Goal: Information Seeking & Learning: Find specific fact

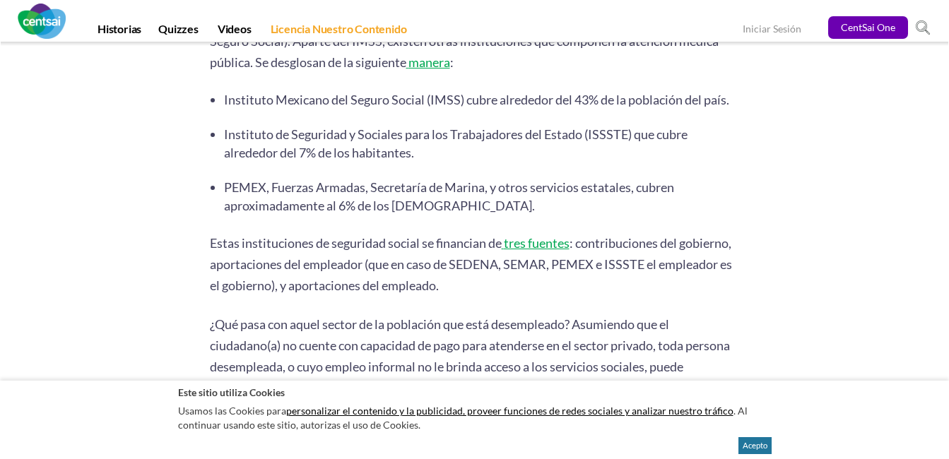
scroll to position [494, 0]
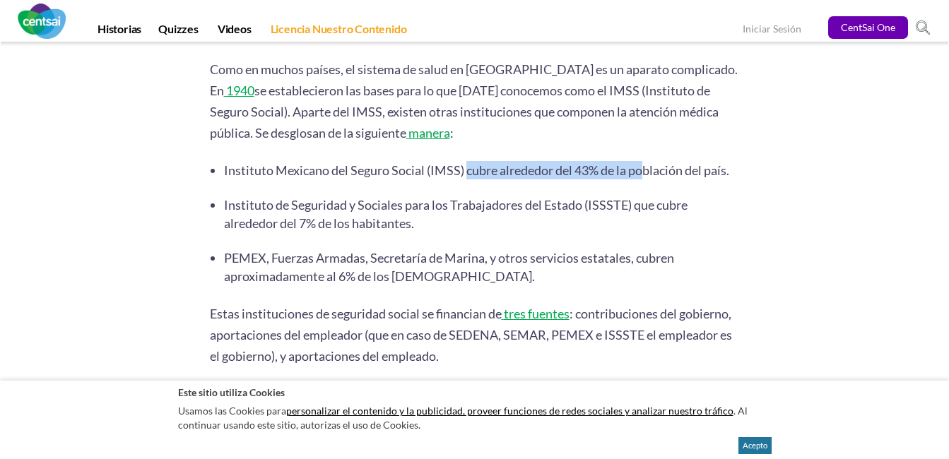
drag, startPoint x: 438, startPoint y: 148, endPoint x: 612, endPoint y: 155, distance: 173.9
click at [612, 161] on li "Instituto Mexicano del Seguro Social (IMSS) cubre alrededor del 43% de la pobla…" at bounding box center [482, 170] width 516 height 18
drag, startPoint x: 612, startPoint y: 155, endPoint x: 574, endPoint y: 173, distance: 42.3
click at [576, 173] on li "Instituto Mexicano del Seguro Social (IMSS) cubre alrededor del 43% de la pobla…" at bounding box center [482, 170] width 516 height 18
drag, startPoint x: 445, startPoint y: 144, endPoint x: 581, endPoint y: 165, distance: 137.3
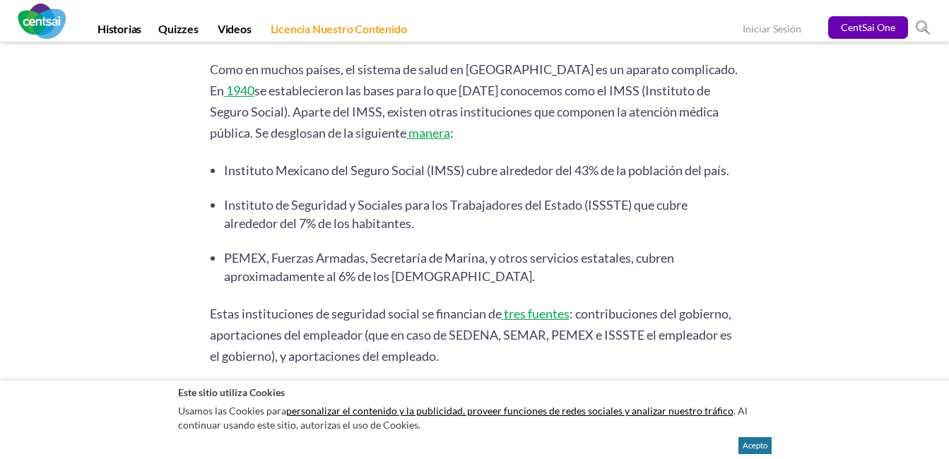
click at [581, 165] on li "Instituto Mexicano del Seguro Social (IMSS) cubre alrededor del 43% de la pobla…" at bounding box center [482, 170] width 516 height 18
drag, startPoint x: 581, startPoint y: 165, endPoint x: 566, endPoint y: 144, distance: 25.9
copy span "(IMSS) cubre alrededor del 43% de la población del país."
click at [470, 223] on li "Instituto de Seguridad y Sociales para los Trabajadores del Estado (ISSSTE) que…" at bounding box center [482, 214] width 516 height 37
drag, startPoint x: 602, startPoint y: 198, endPoint x: 653, endPoint y: 212, distance: 52.8
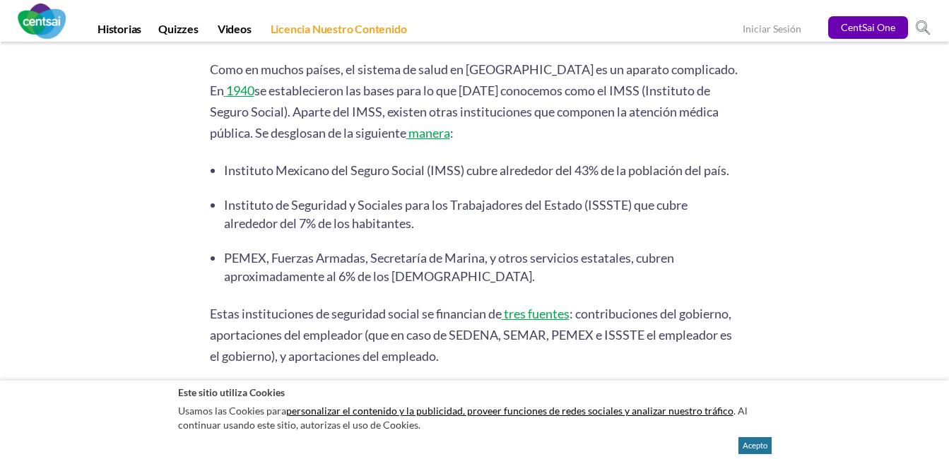
click at [653, 212] on li "Instituto de Seguridad y Sociales para los Trabajadores del Estado (ISSSTE) que…" at bounding box center [482, 214] width 516 height 37
drag, startPoint x: 653, startPoint y: 212, endPoint x: 643, endPoint y: 198, distance: 17.2
copy span "(ISSSTE) que cubre alrededor del 7% de los habitantes."
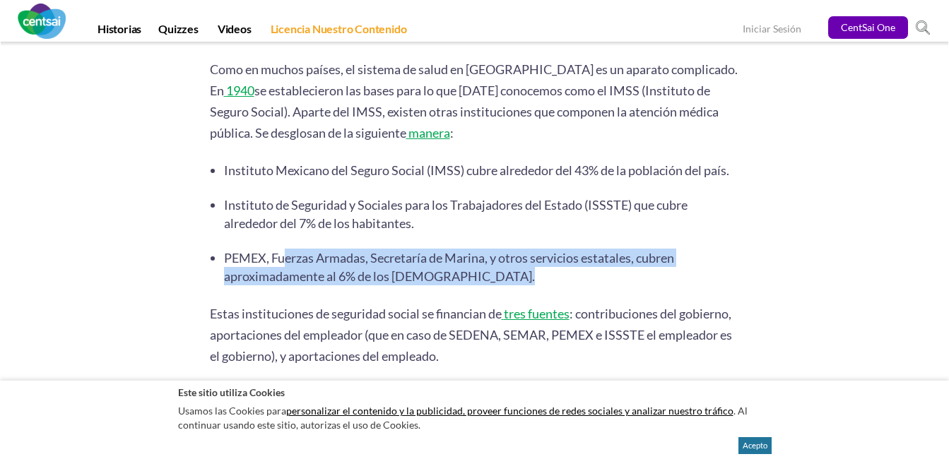
drag, startPoint x: 244, startPoint y: 251, endPoint x: 453, endPoint y: 264, distance: 209.5
click at [453, 264] on li "PEMEX, Fuerzas Armadas, Secretaría de Marina, y otros servicios estatales, cubr…" at bounding box center [482, 267] width 516 height 37
drag, startPoint x: 453, startPoint y: 264, endPoint x: 413, endPoint y: 261, distance: 40.4
copy span "PEMEX, Fuerzas Armadas, Secretaría de Marina, y otros servicios estatales, cubr…"
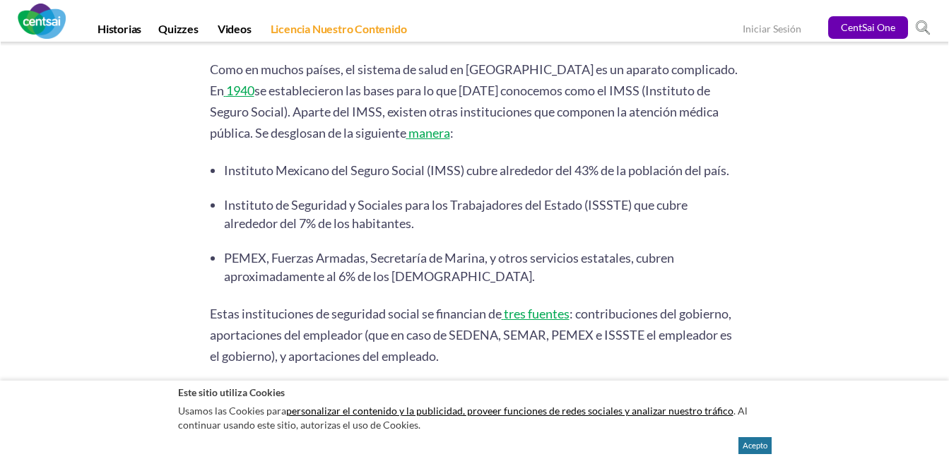
click at [860, 277] on div at bounding box center [819, 310] width 138 height 1005
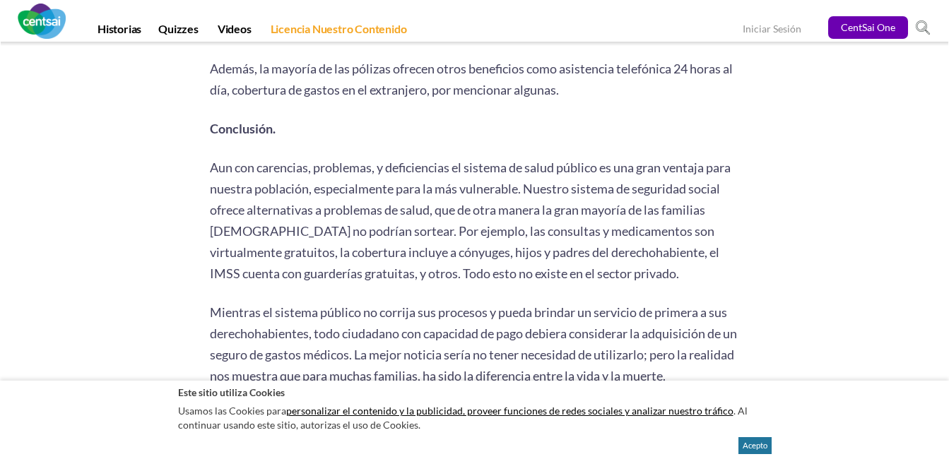
scroll to position [2399, 0]
